Goal: Task Accomplishment & Management: Complete application form

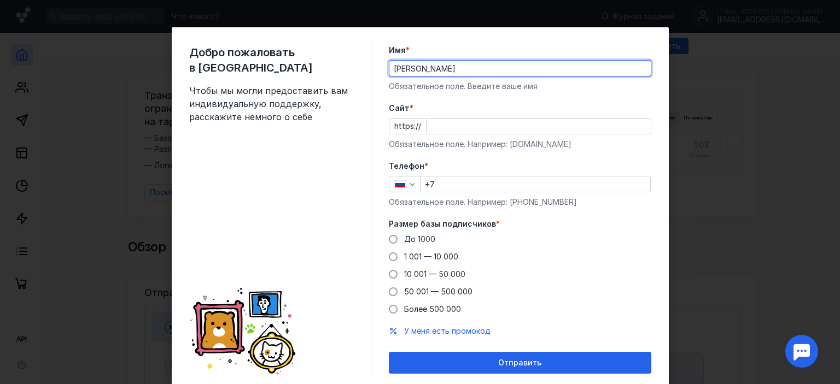
click at [437, 68] on input "[PERSON_NAME]" at bounding box center [519, 68] width 261 height 15
drag, startPoint x: 437, startPoint y: 68, endPoint x: 359, endPoint y: 54, distance: 79.4
click at [359, 54] on div "Добро пожаловать в Sendsay Чтобы мы могли предоставить вам индивидуальную подде…" at bounding box center [420, 209] width 497 height 364
type input "T"
type input "[PERSON_NAME]"
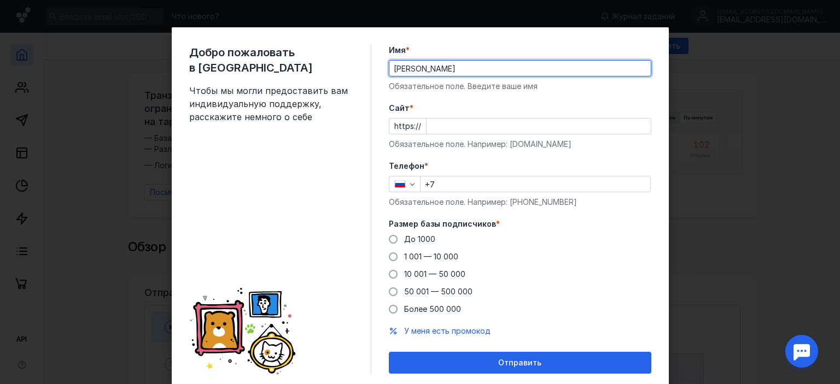
click at [435, 128] on input "Cайт *" at bounding box center [538, 126] width 224 height 15
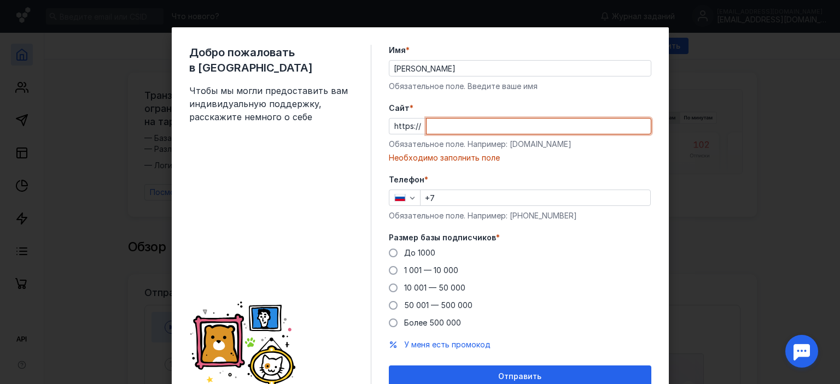
paste input "[DOMAIN_NAME][URL]"
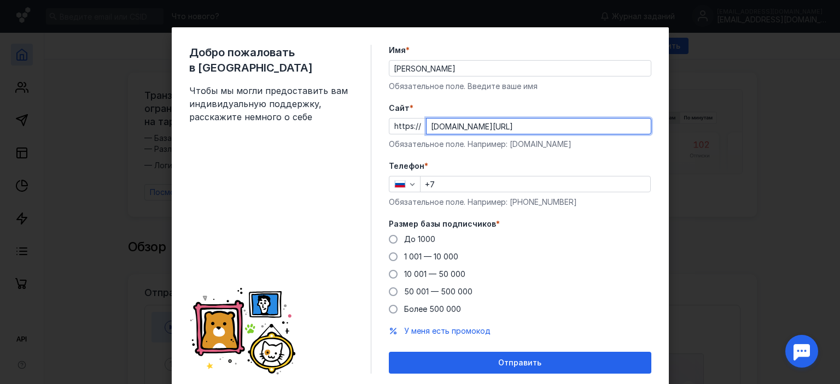
type input "[DOMAIN_NAME][URL]"
click at [456, 185] on input "+7" at bounding box center [535, 184] width 230 height 15
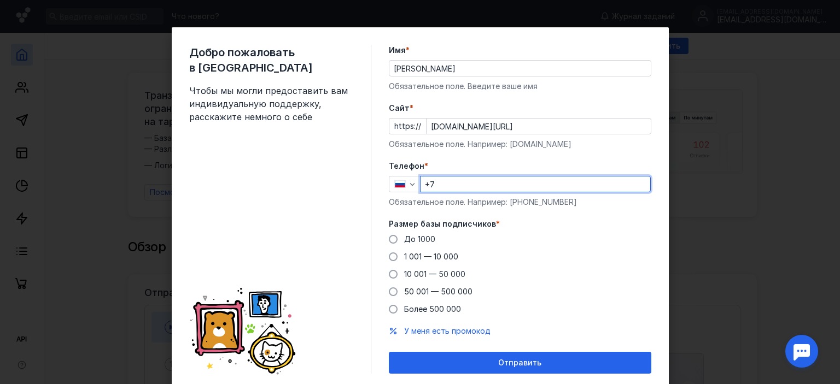
click at [411, 185] on icon "button" at bounding box center [412, 184] width 9 height 9
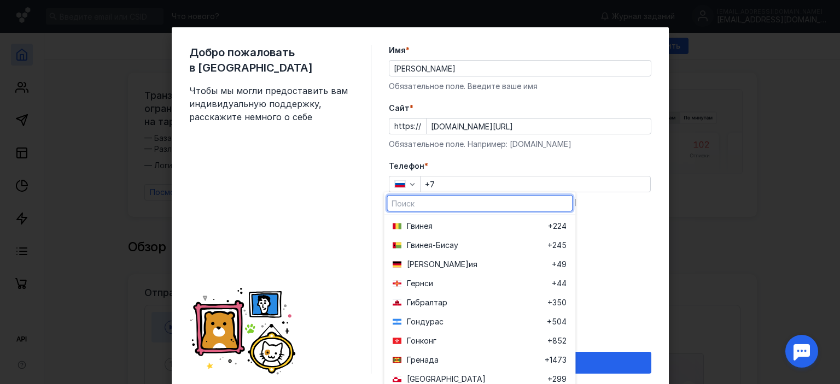
scroll to position [1093, 0]
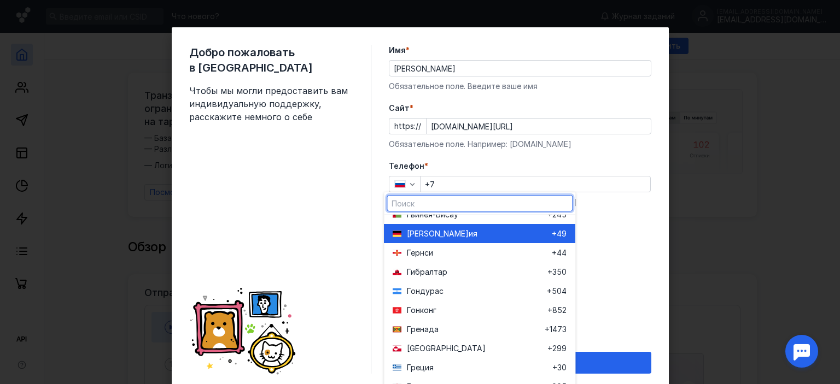
click at [431, 237] on span "[PERSON_NAME]" at bounding box center [438, 233] width 62 height 11
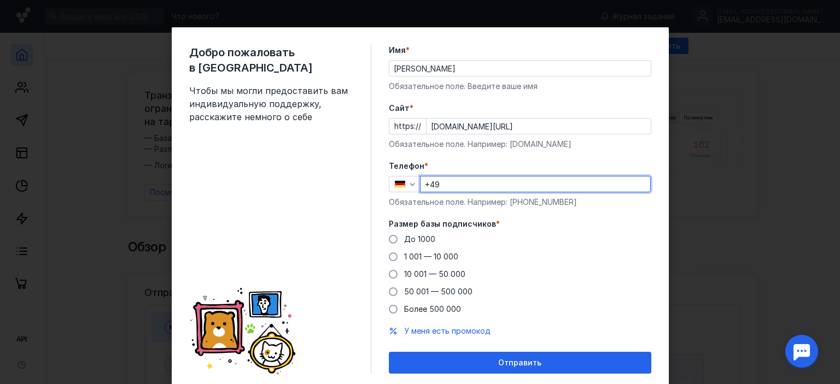
click at [453, 183] on input "+49" at bounding box center [535, 184] width 230 height 15
type input "[PHONE_NUMBER]"
click at [390, 241] on span at bounding box center [393, 239] width 9 height 9
click at [0, 0] on input "До 1000" at bounding box center [0, 0] width 0 height 0
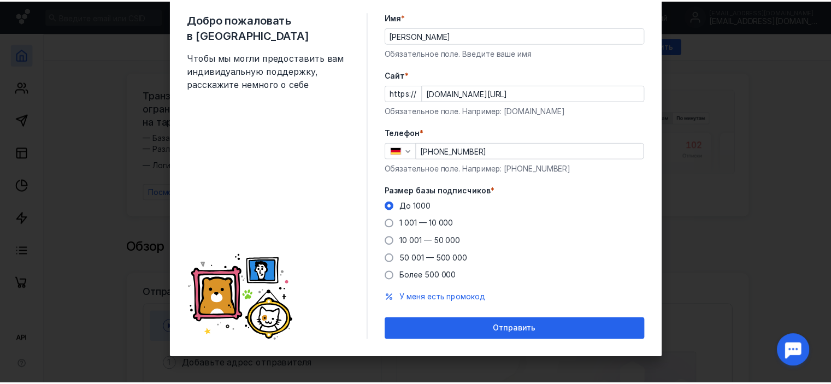
scroll to position [34, 0]
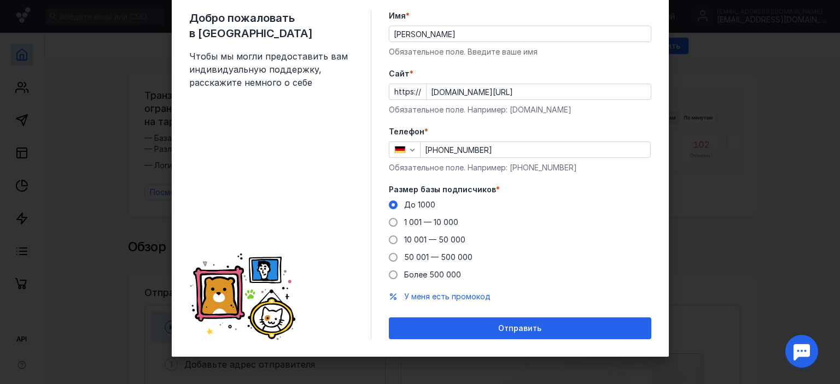
click at [538, 330] on div "Отправить" at bounding box center [519, 328] width 251 height 9
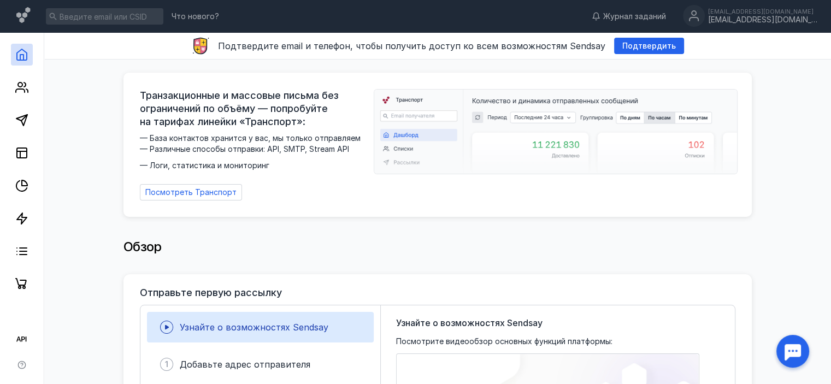
click at [634, 48] on span "Подтвердить" at bounding box center [650, 46] width 54 height 9
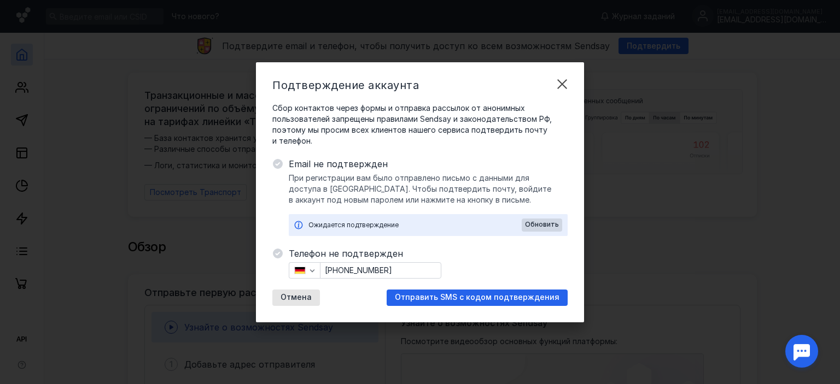
click at [523, 297] on span "Отправить SMS с кодом подтверждения" at bounding box center [477, 297] width 165 height 9
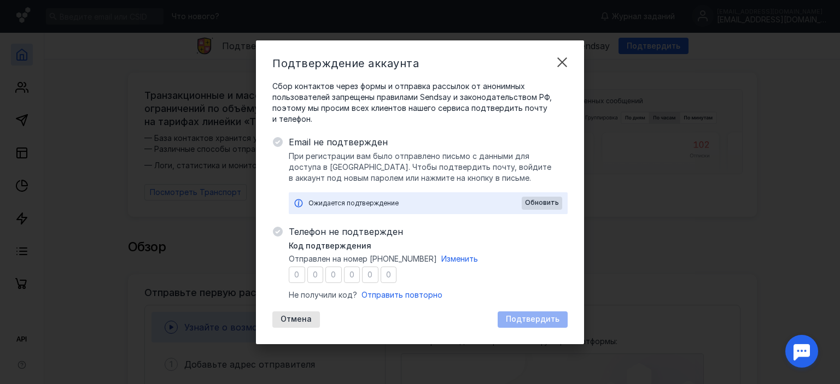
click at [409, 295] on span "Отправить повторно" at bounding box center [401, 294] width 81 height 9
click at [466, 258] on span "Изменить" at bounding box center [459, 258] width 37 height 9
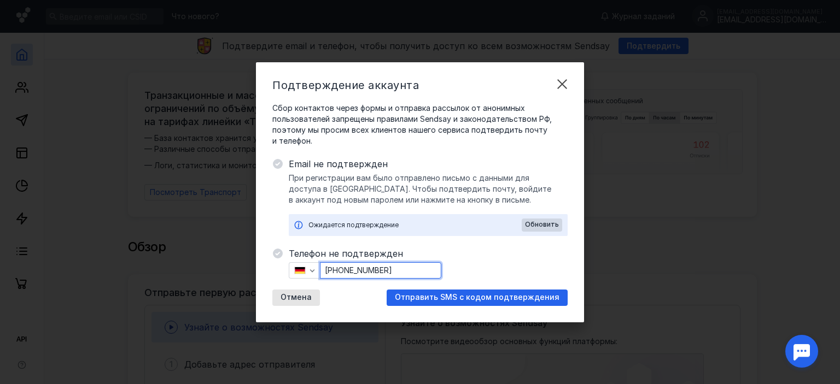
drag, startPoint x: 345, startPoint y: 271, endPoint x: 411, endPoint y: 271, distance: 65.6
click at [411, 271] on input "[PHONE_NUMBER]" at bounding box center [380, 270] width 120 height 15
type input "[PHONE_NUMBER]"
click at [456, 299] on span "Отправить SMS с кодом подтверждения" at bounding box center [477, 297] width 165 height 9
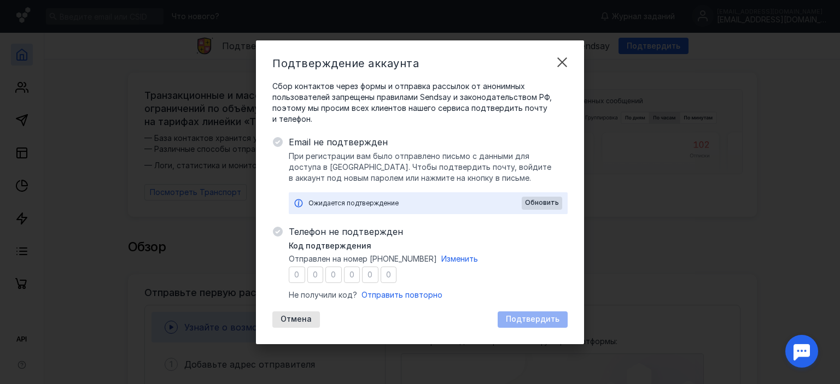
click at [309, 318] on span "Отмена" at bounding box center [295, 319] width 31 height 9
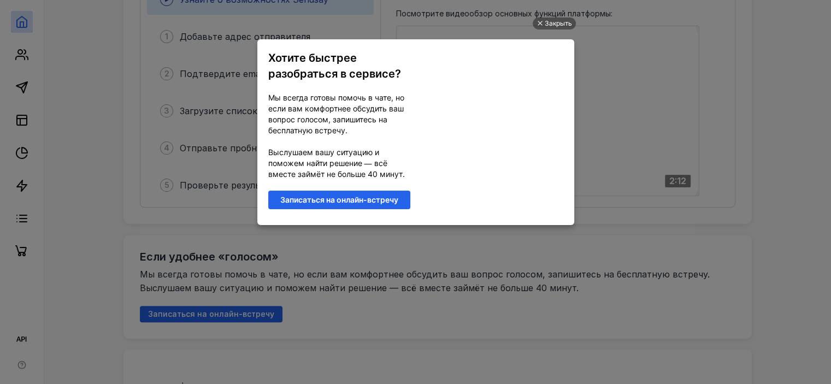
scroll to position [0, 0]
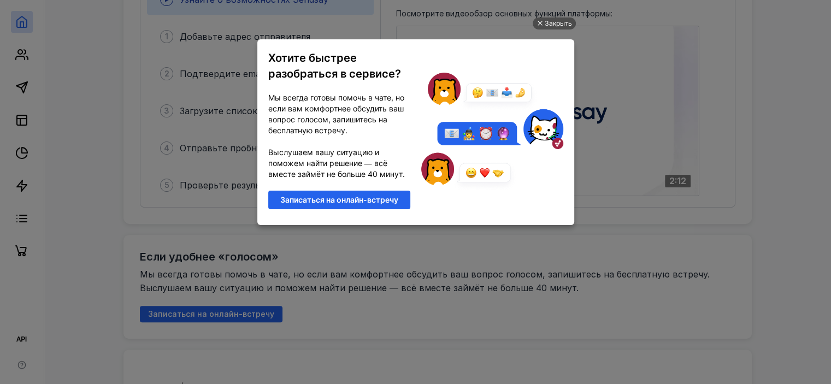
click at [556, 25] on div "Закрыть" at bounding box center [558, 23] width 27 height 12
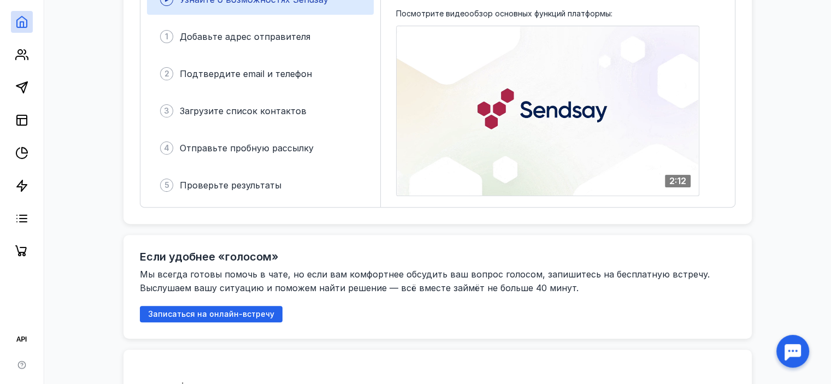
click at [304, 143] on span "Отправьте пробную рассылку" at bounding box center [247, 148] width 134 height 11
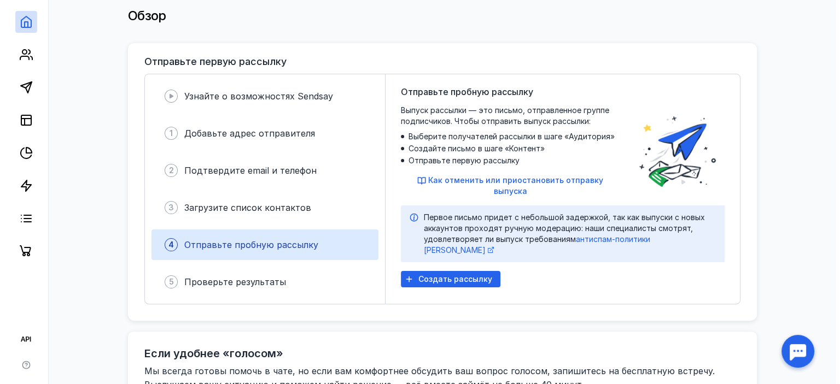
scroll to position [273, 0]
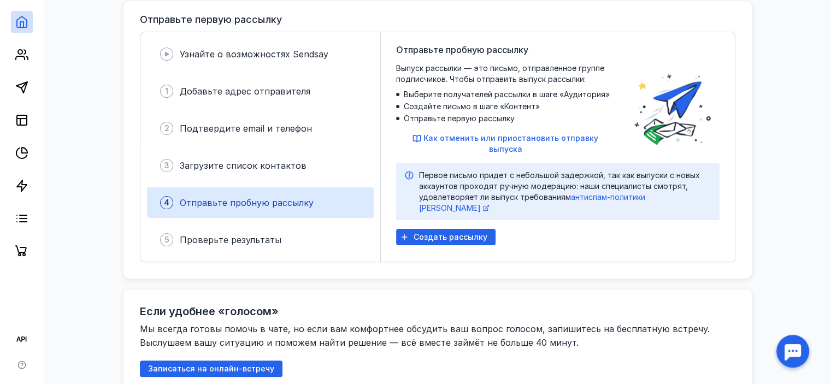
click at [439, 233] on span "Создать рассылку" at bounding box center [451, 237] width 74 height 9
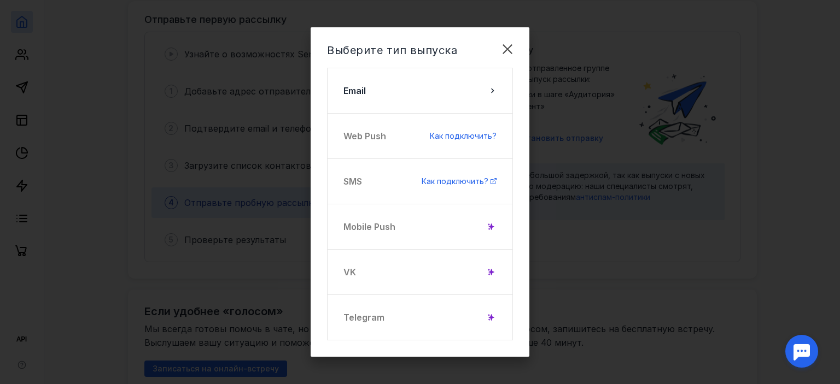
click at [488, 92] on icon at bounding box center [492, 90] width 9 height 9
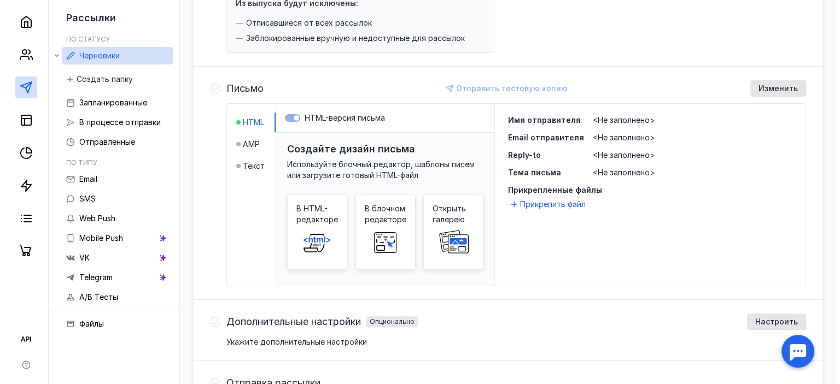
scroll to position [273, 0]
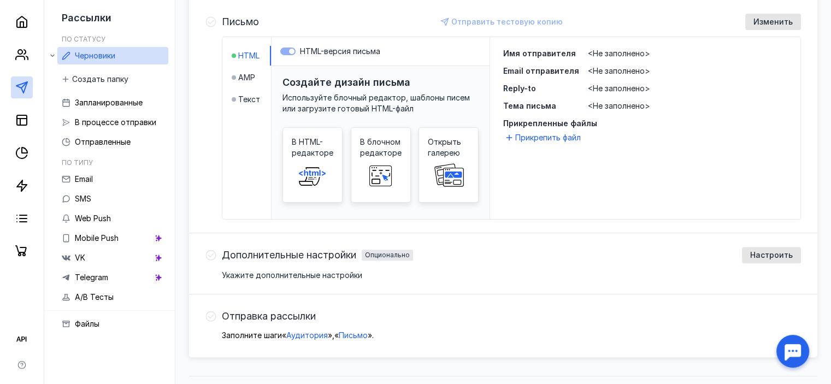
click at [453, 174] on rect at bounding box center [453, 174] width 16 height 5
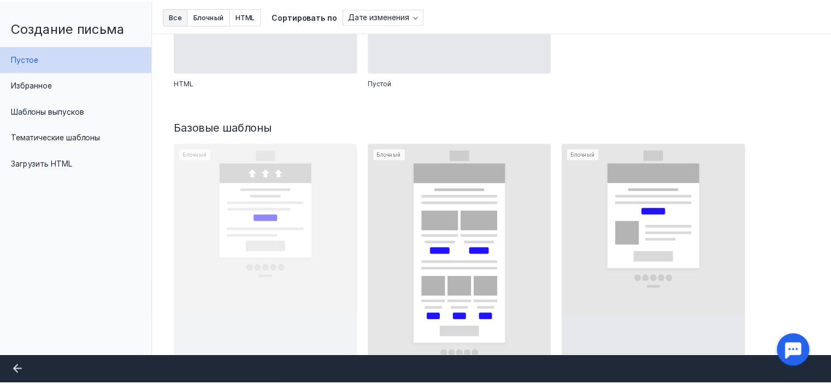
scroll to position [219, 0]
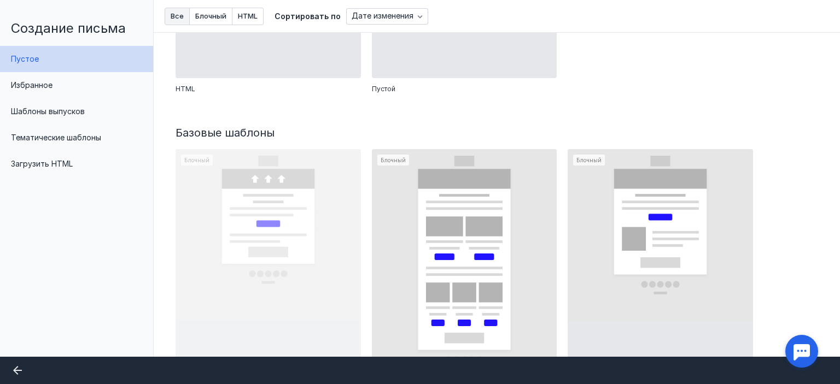
click at [671, 220] on div at bounding box center [659, 264] width 185 height 231
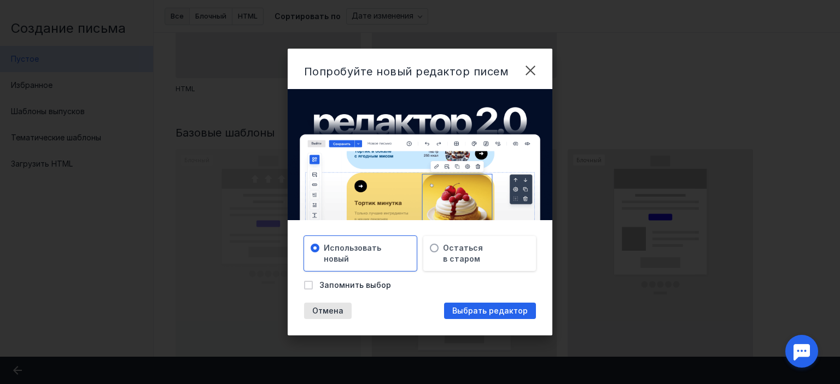
click at [489, 314] on span "Выбрать редактор" at bounding box center [489, 311] width 75 height 9
